Goal: Information Seeking & Learning: Learn about a topic

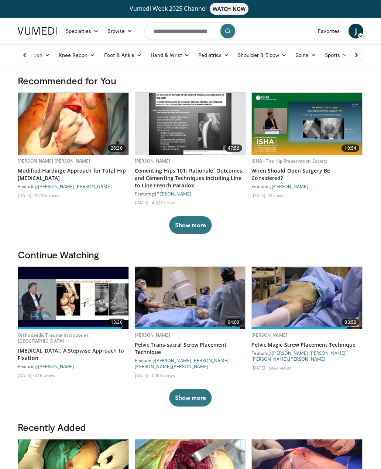
click at [25, 51] on button at bounding box center [25, 55] width 14 height 14
click at [34, 57] on link "Hip Recon" at bounding box center [33, 55] width 41 height 15
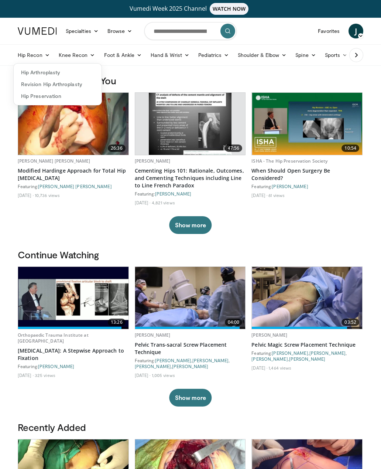
click at [31, 81] on link "Revision Hip Arthroplasty" at bounding box center [58, 84] width 88 height 12
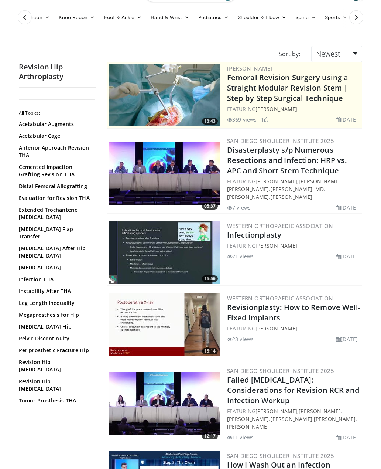
scroll to position [37, 0]
click at [30, 209] on link "Extended Trochanteric Osteotomy" at bounding box center [56, 214] width 74 height 15
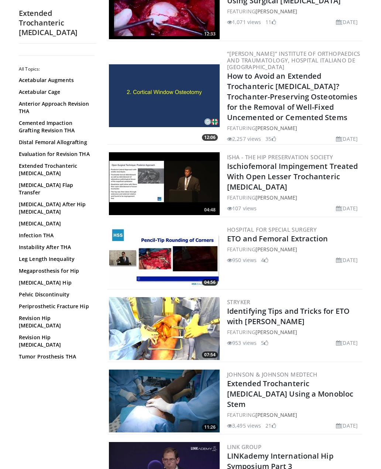
scroll to position [350, 0]
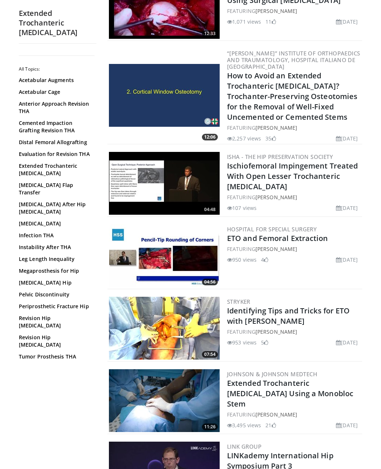
click at [337, 304] on h3 "Stryker" at bounding box center [294, 301] width 134 height 7
click at [324, 310] on link "Identifying Tips and Tricks for ETO with [PERSON_NAME]" at bounding box center [288, 316] width 123 height 20
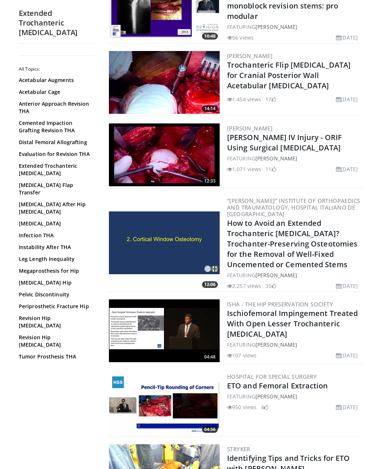
scroll to position [0, 0]
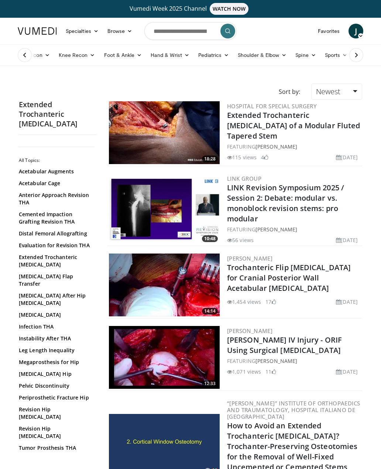
click at [308, 121] on link "Extended Trochanteric [MEDICAL_DATA] of a Modular Fluted Tapered Stem" at bounding box center [293, 125] width 133 height 31
click at [306, 115] on link "Extended Trochanteric [MEDICAL_DATA] of a Modular Fluted Tapered Stem" at bounding box center [293, 125] width 133 height 31
click at [298, 122] on link "Extended Trochanteric [MEDICAL_DATA] of a Modular Fluted Tapered Stem" at bounding box center [293, 125] width 133 height 31
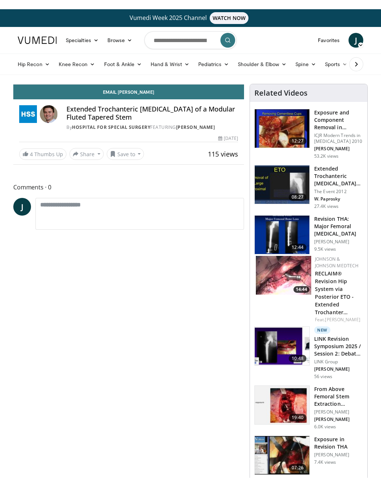
scroll to position [9, 0]
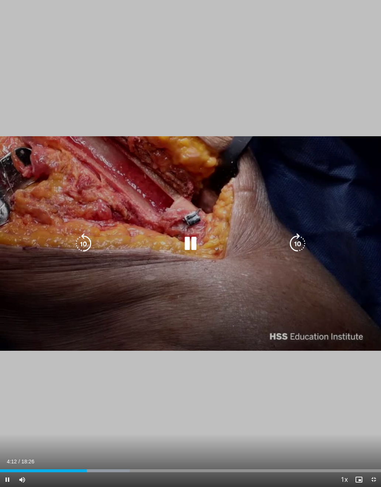
click at [91, 469] on div "Progress Bar" at bounding box center [106, 471] width 47 height 3
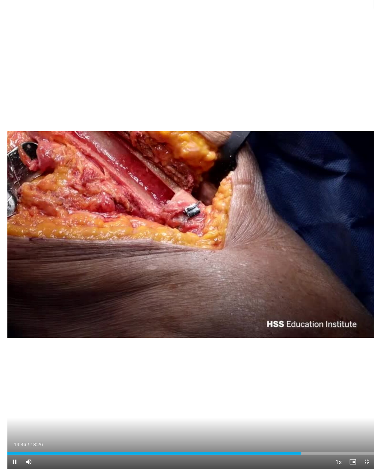
scroll to position [0, 0]
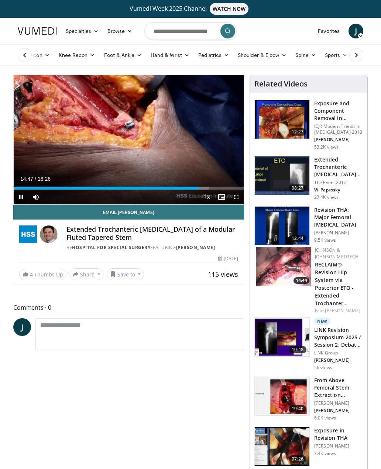
click at [30, 55] on button at bounding box center [25, 55] width 14 height 14
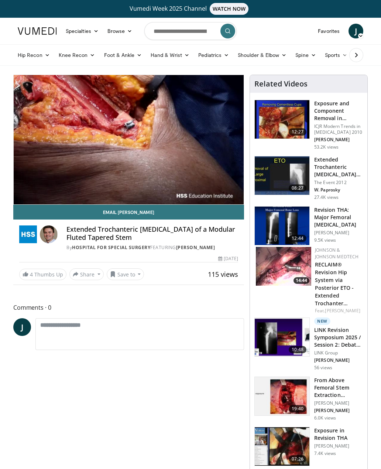
click at [31, 56] on link "Hip Recon" at bounding box center [33, 55] width 41 height 15
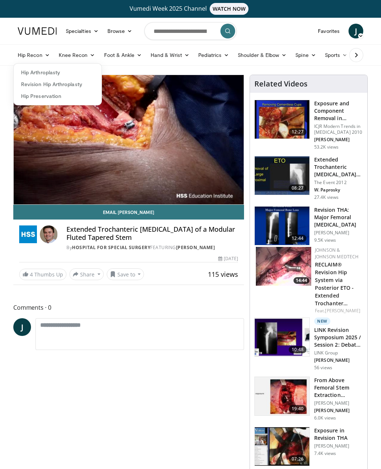
click at [36, 74] on link "Hip Arthroplasty" at bounding box center [58, 73] width 88 height 12
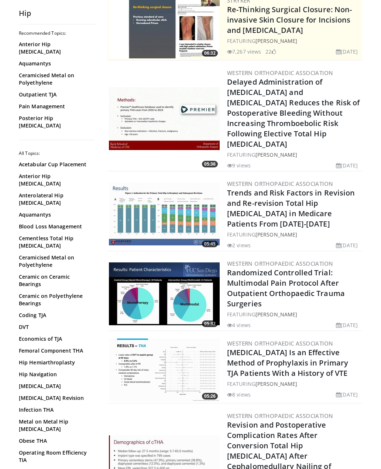
scroll to position [107, 0]
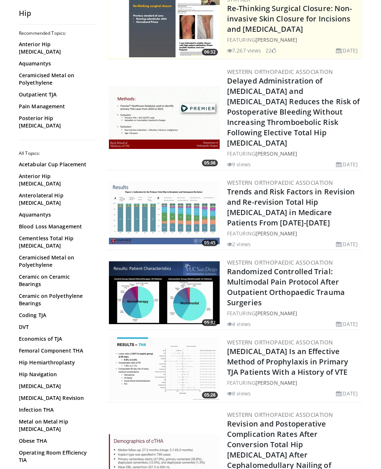
click at [30, 173] on link "Anterior Hip Arthroplasty" at bounding box center [56, 180] width 74 height 15
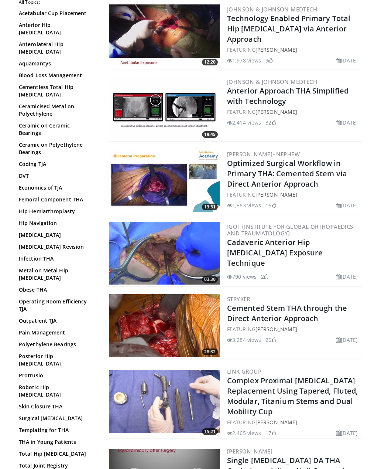
scroll to position [1287, 0]
click at [287, 247] on link "Cadaveric Anterior Hip [MEDICAL_DATA] Exposure Technique" at bounding box center [275, 253] width 96 height 31
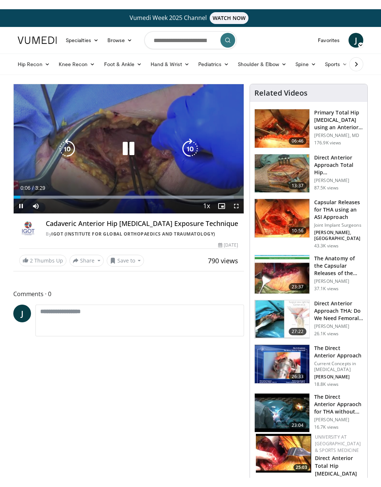
scroll to position [9, 0]
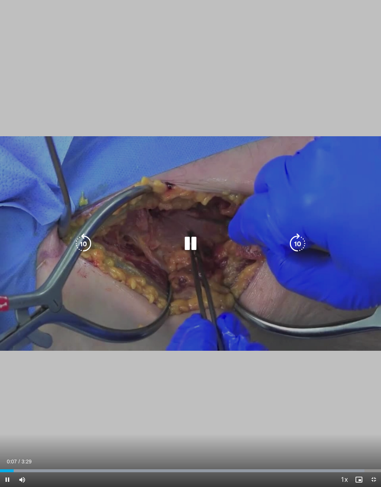
click at [220, 348] on div "10 seconds Tap to unmute" at bounding box center [190, 243] width 381 height 487
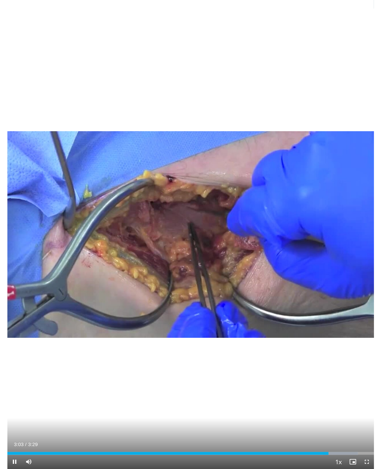
scroll to position [0, 0]
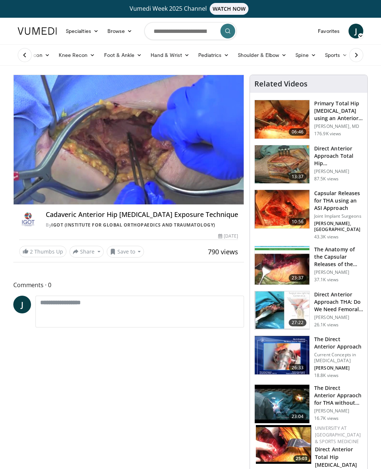
click at [336, 209] on h3 "Capsular Releases for THA using an ASI Approach" at bounding box center [338, 201] width 49 height 22
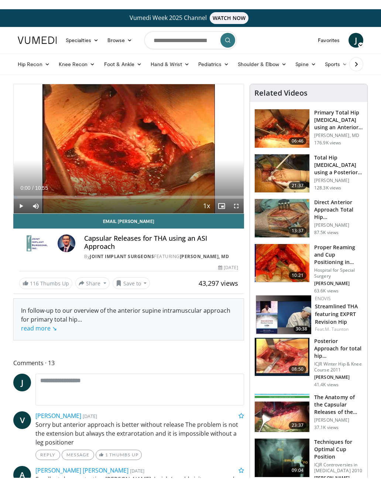
scroll to position [9, 0]
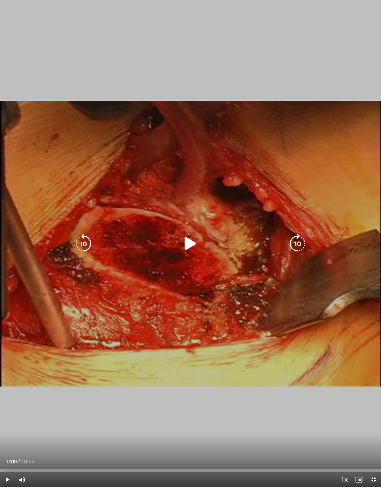
click at [196, 243] on icon "Video Player" at bounding box center [190, 244] width 21 height 21
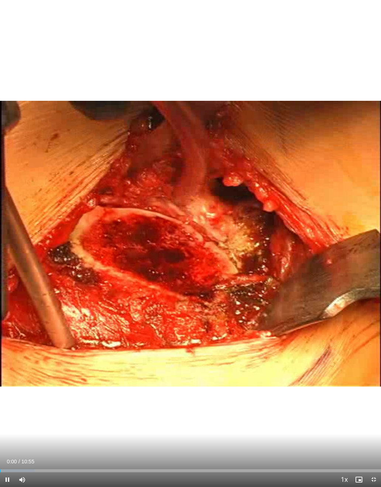
click at [112, 401] on div "10 seconds Tap to unmute" at bounding box center [190, 243] width 381 height 487
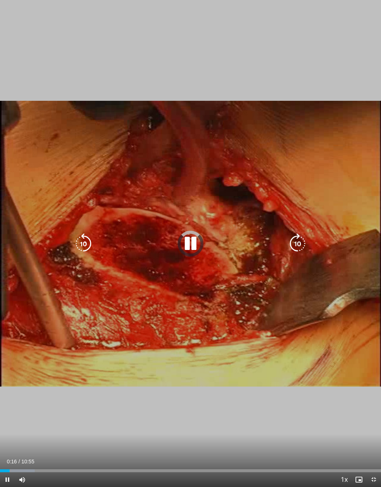
click at [10, 467] on div "Loaded : 9.14%" at bounding box center [190, 469] width 381 height 7
click at [129, 367] on div "10 seconds Tap to unmute" at bounding box center [190, 243] width 381 height 487
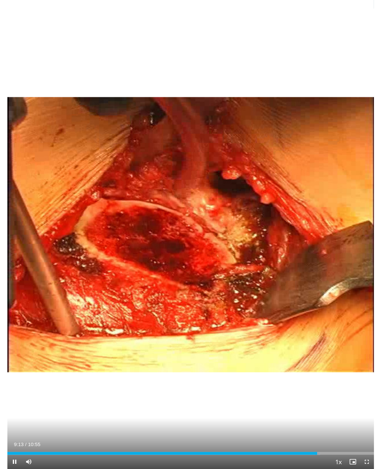
scroll to position [0, 0]
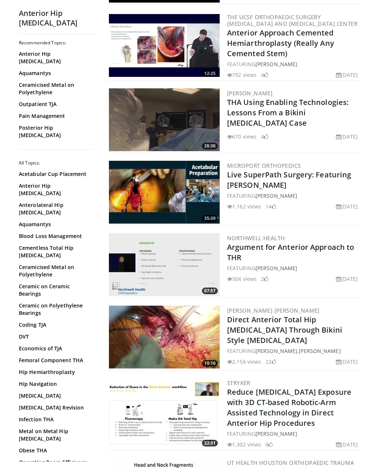
scroll to position [176, 0]
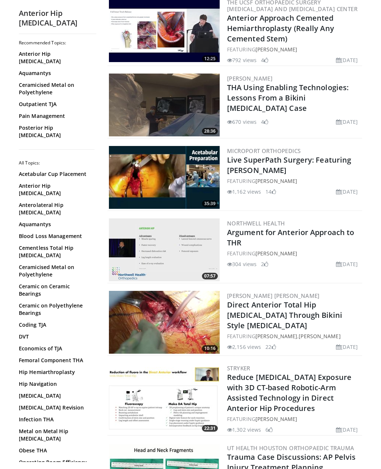
click at [313, 312] on link "Direct Anterior Total Hip [MEDICAL_DATA] Through Bikini Style [MEDICAL_DATA]" at bounding box center [284, 315] width 115 height 31
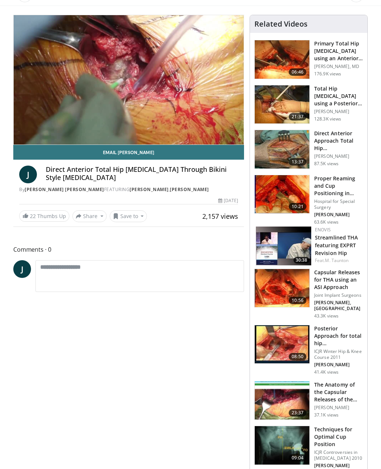
scroll to position [60, 0]
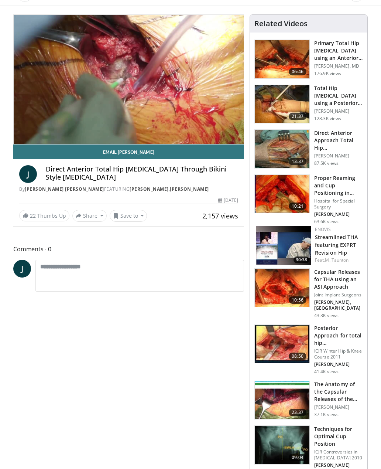
click at [337, 381] on h3 "The Anatomy of the Capsular Releases of the Anterior Approach for THA" at bounding box center [338, 392] width 49 height 22
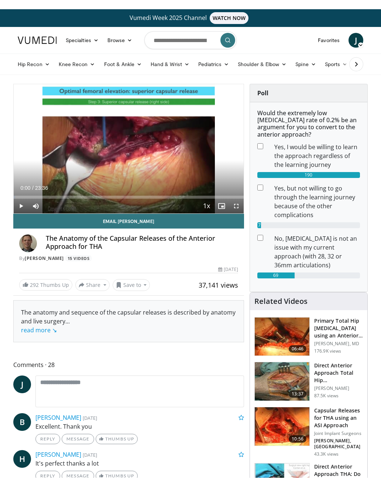
scroll to position [9, 0]
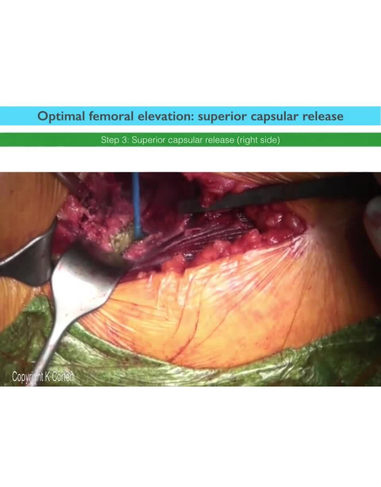
click at [34, 96] on div "10 seconds Tap to unmute" at bounding box center [190, 243] width 381 height 487
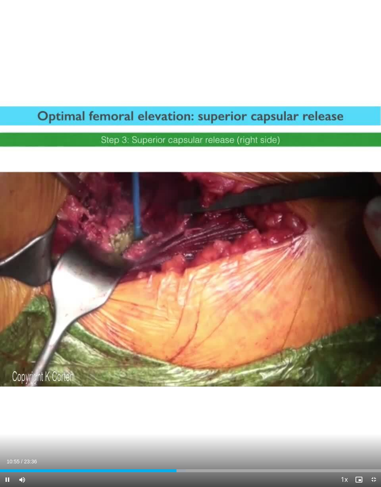
click at [34, 134] on div "10 seconds Tap to unmute" at bounding box center [190, 243] width 381 height 487
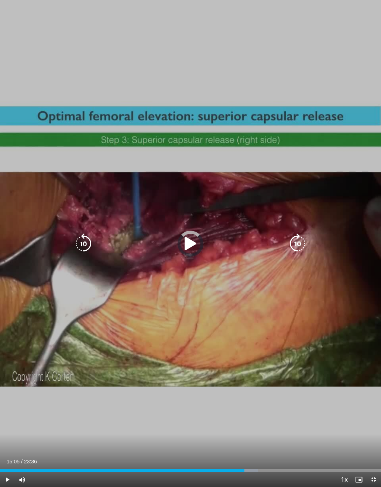
click at [244, 469] on div "Progress Bar" at bounding box center [122, 471] width 245 height 3
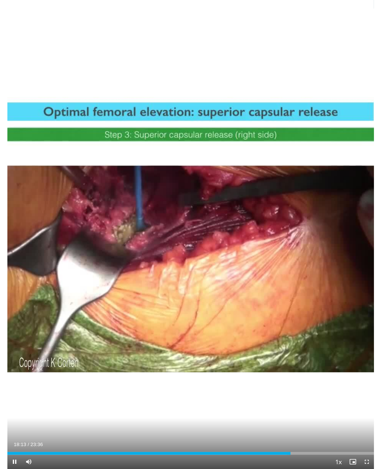
scroll to position [0, 0]
